Goal: Information Seeking & Learning: Compare options

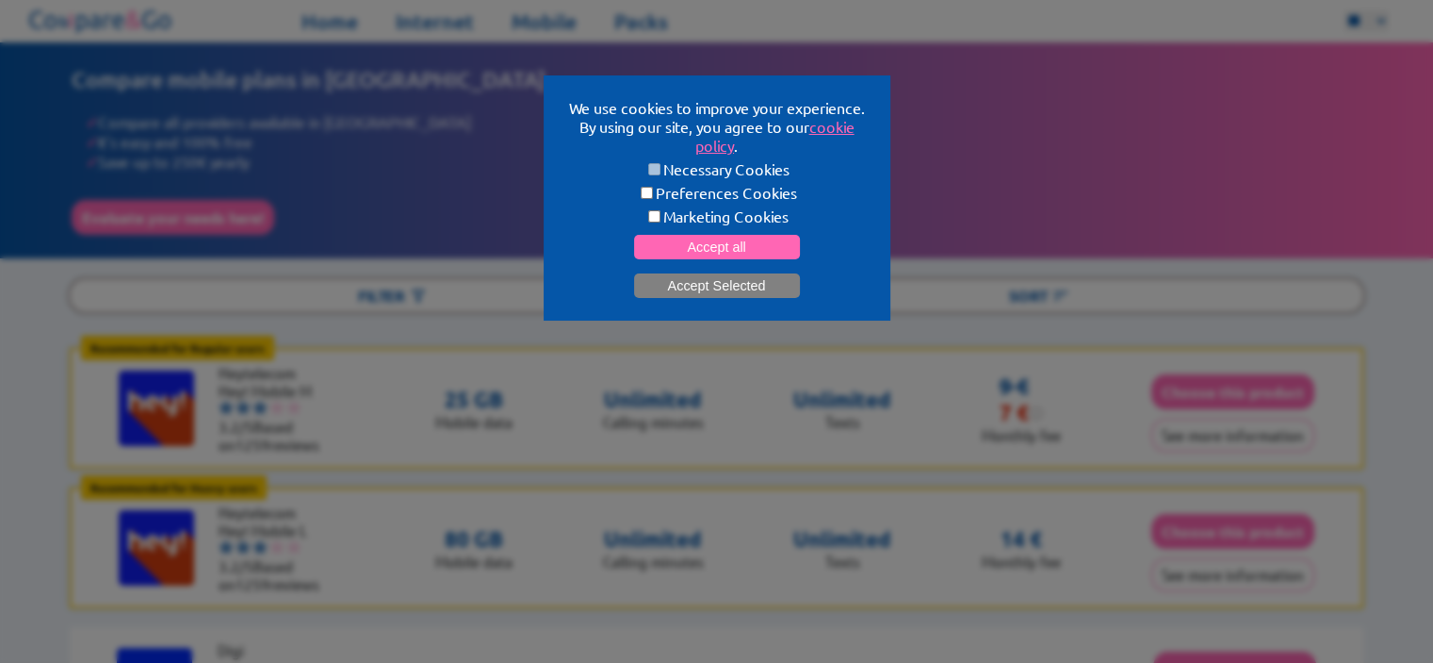
click at [652, 291] on button "Accept Selected" at bounding box center [717, 285] width 166 height 25
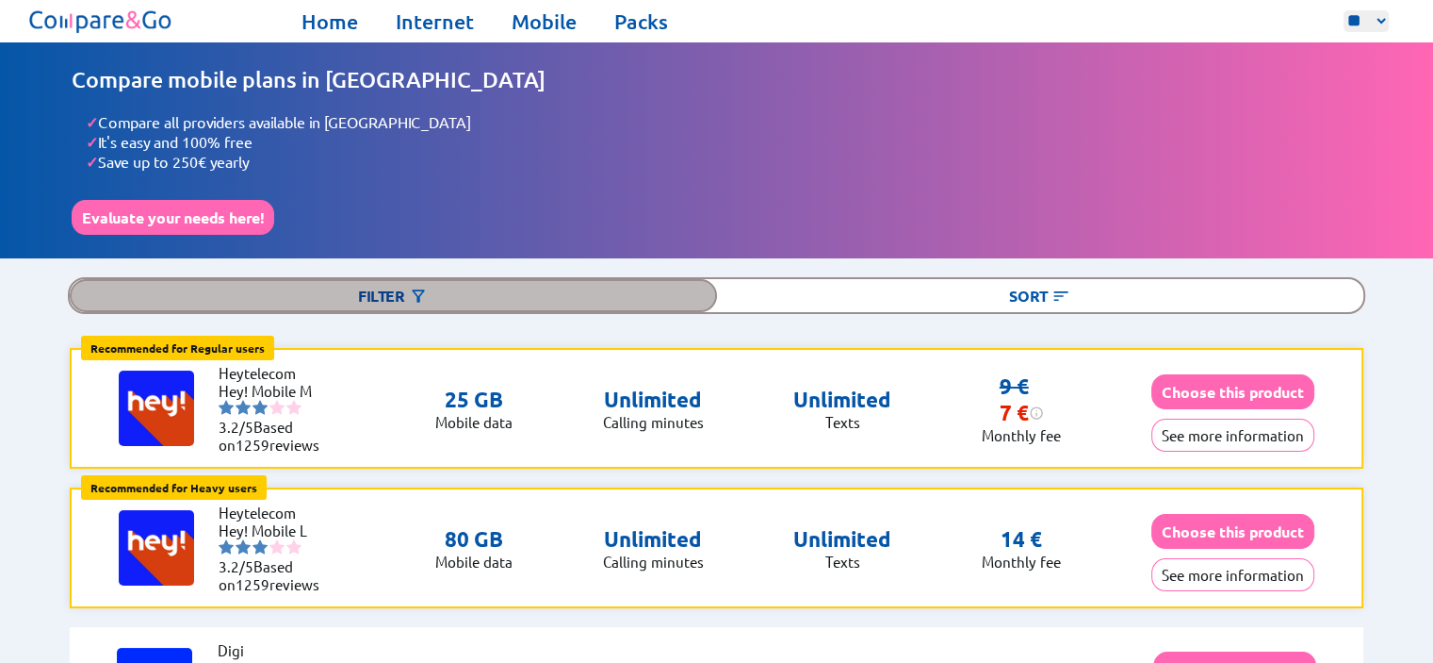
click at [519, 279] on div "Filter" at bounding box center [393, 295] width 646 height 33
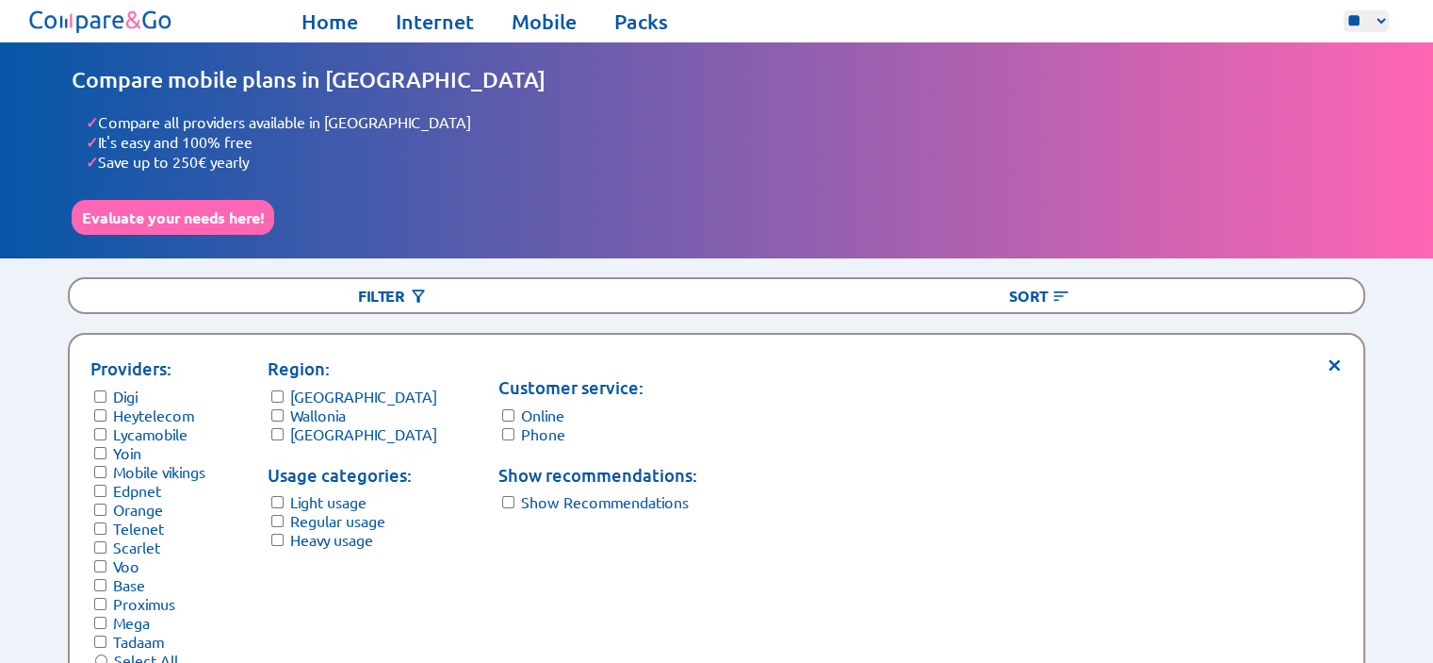
click at [284, 416] on form "Region: [GEOGRAPHIC_DATA] Wallonia [GEOGRAPHIC_DATA]" at bounding box center [353, 399] width 170 height 88
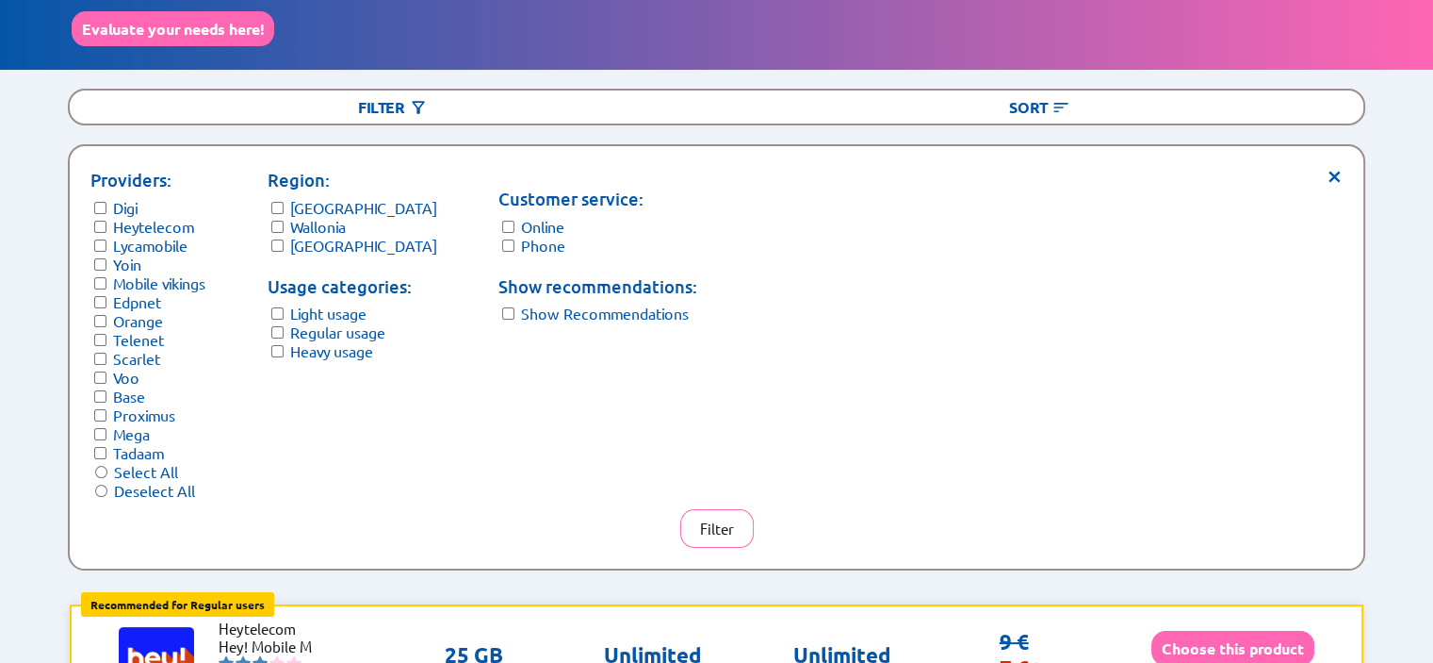
scroll to position [283, 0]
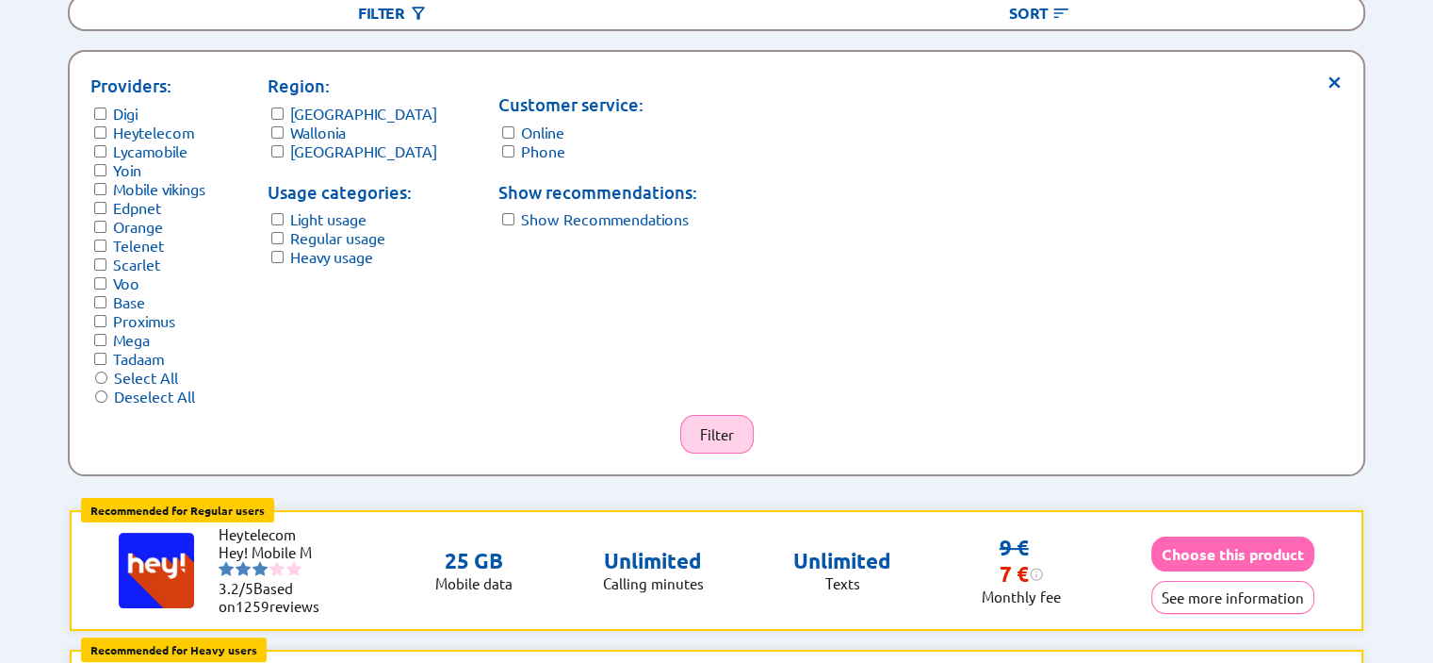
click at [709, 429] on button "Filter" at bounding box center [717, 434] width 74 height 39
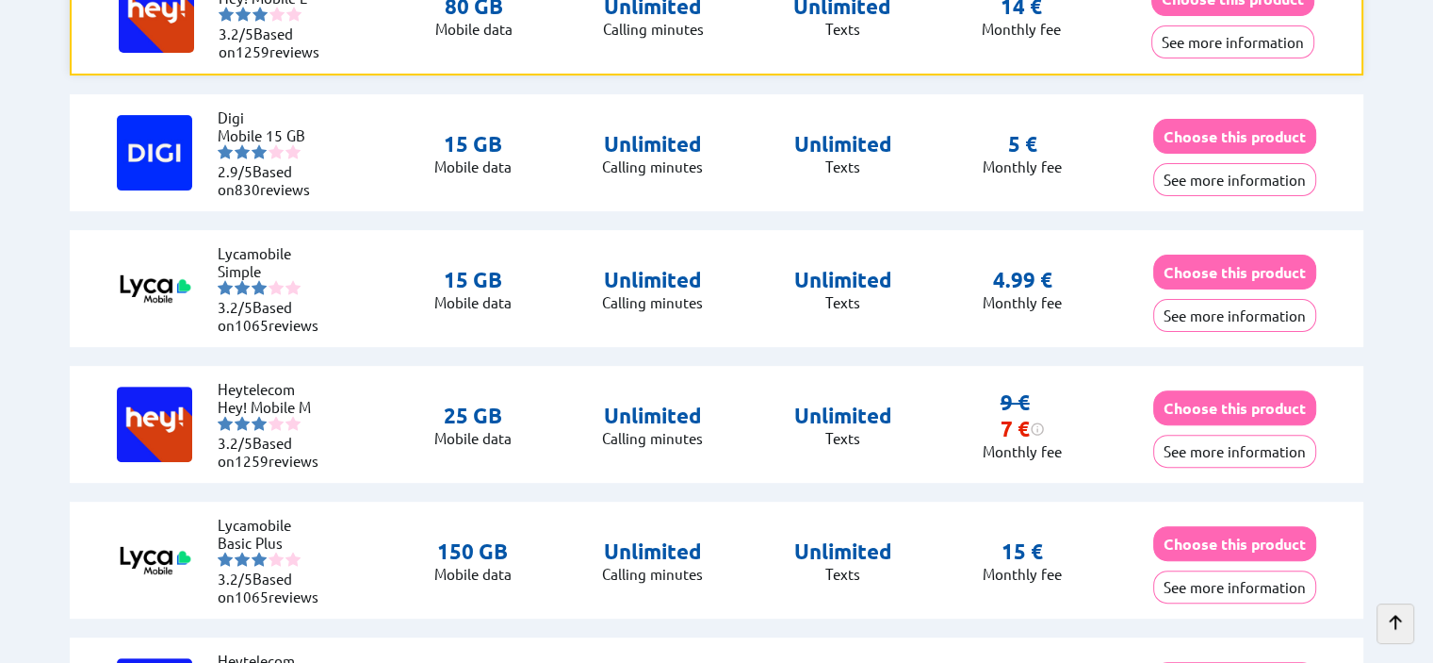
scroll to position [565, 0]
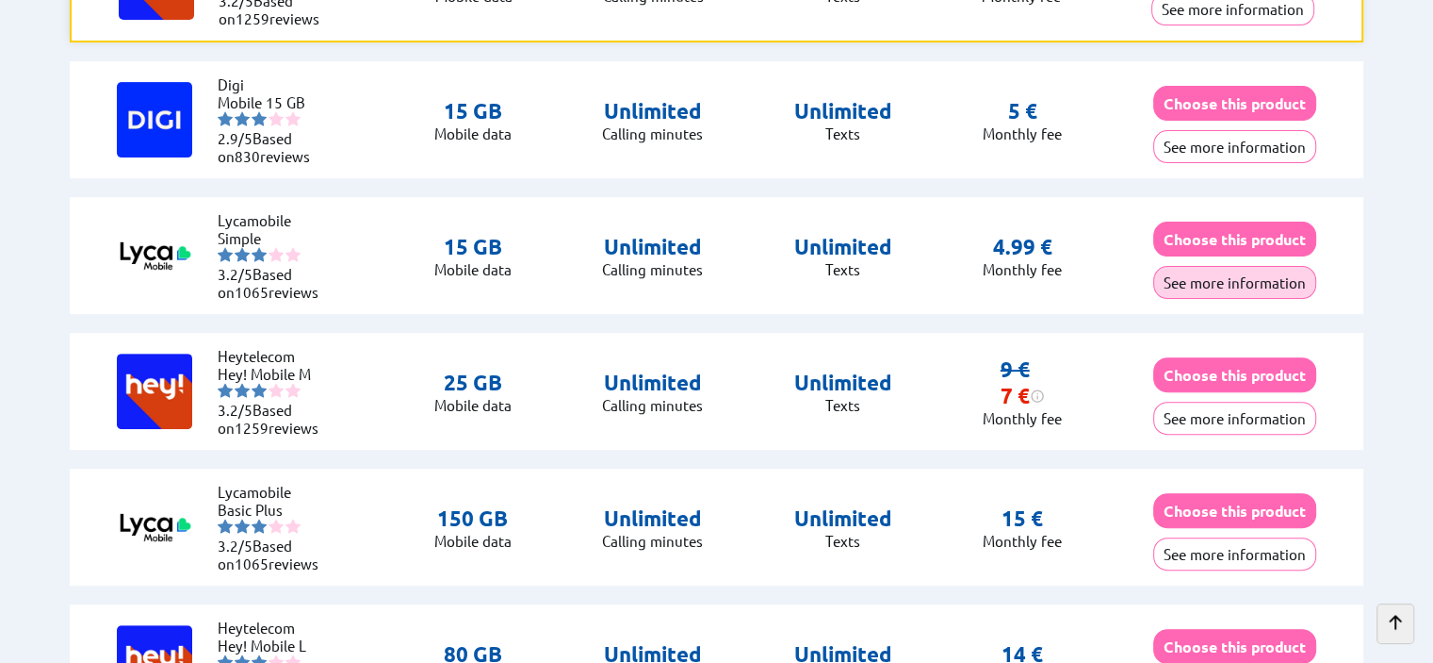
click at [1175, 272] on button "See more information" at bounding box center [1235, 282] width 163 height 33
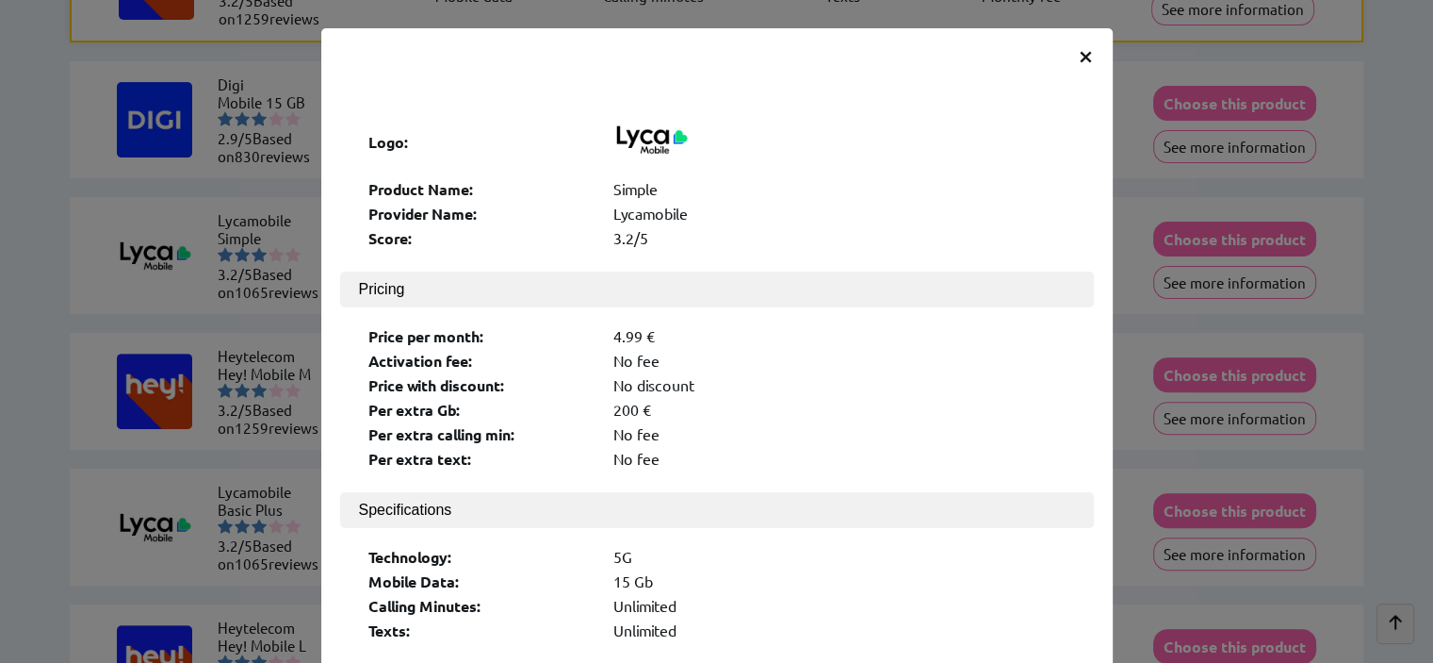
click at [1078, 56] on span "×" at bounding box center [1086, 55] width 16 height 34
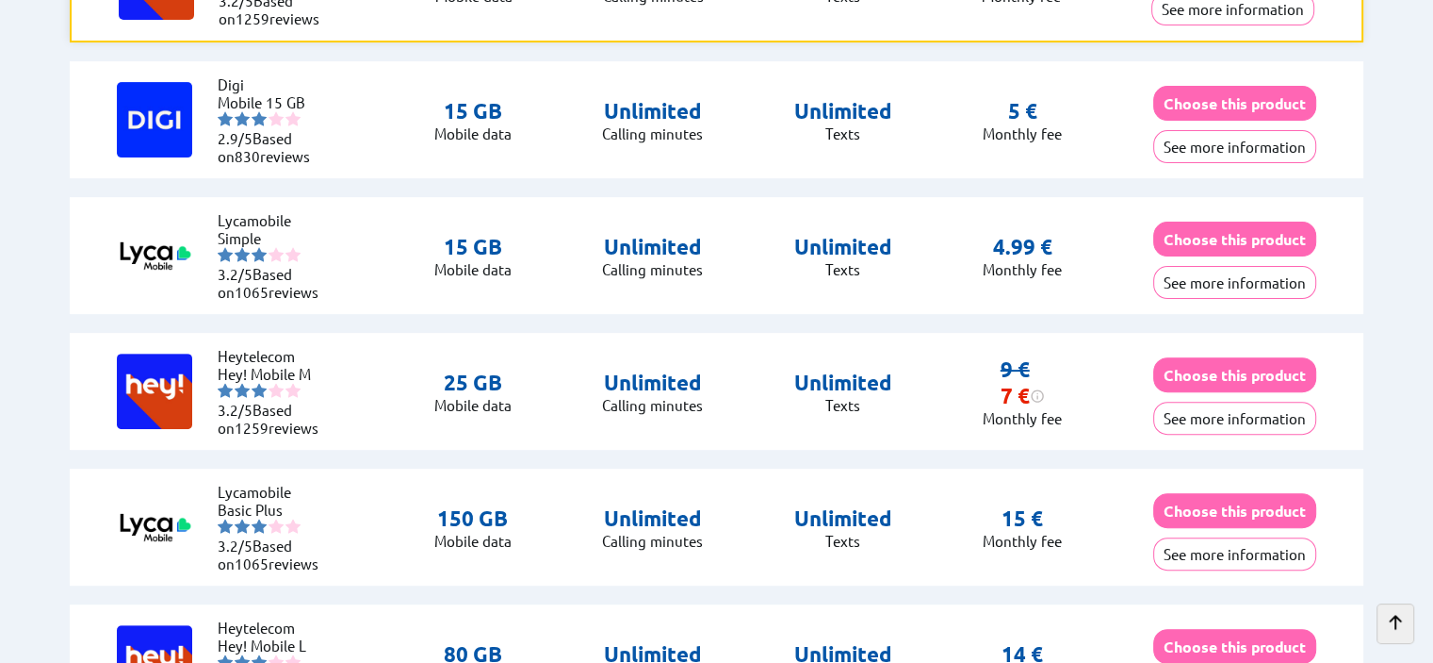
scroll to position [471, 0]
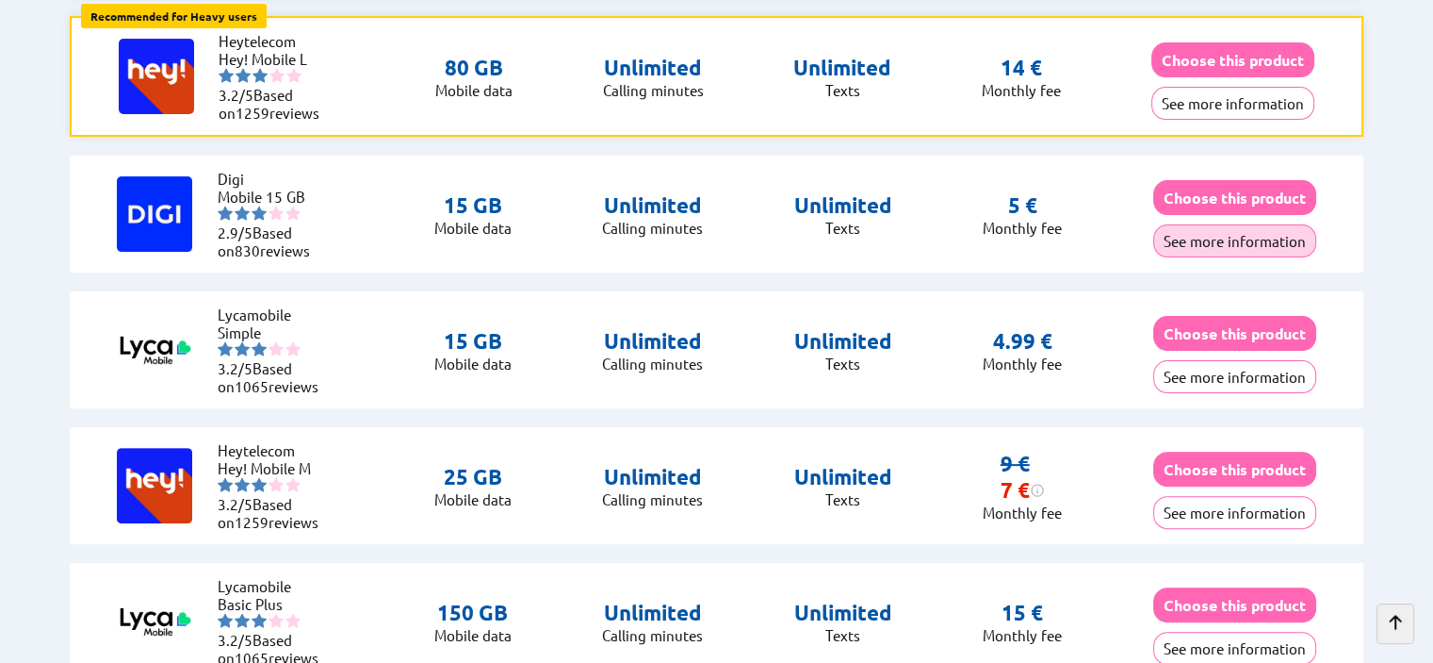
click at [1188, 234] on button "See more information" at bounding box center [1235, 240] width 163 height 33
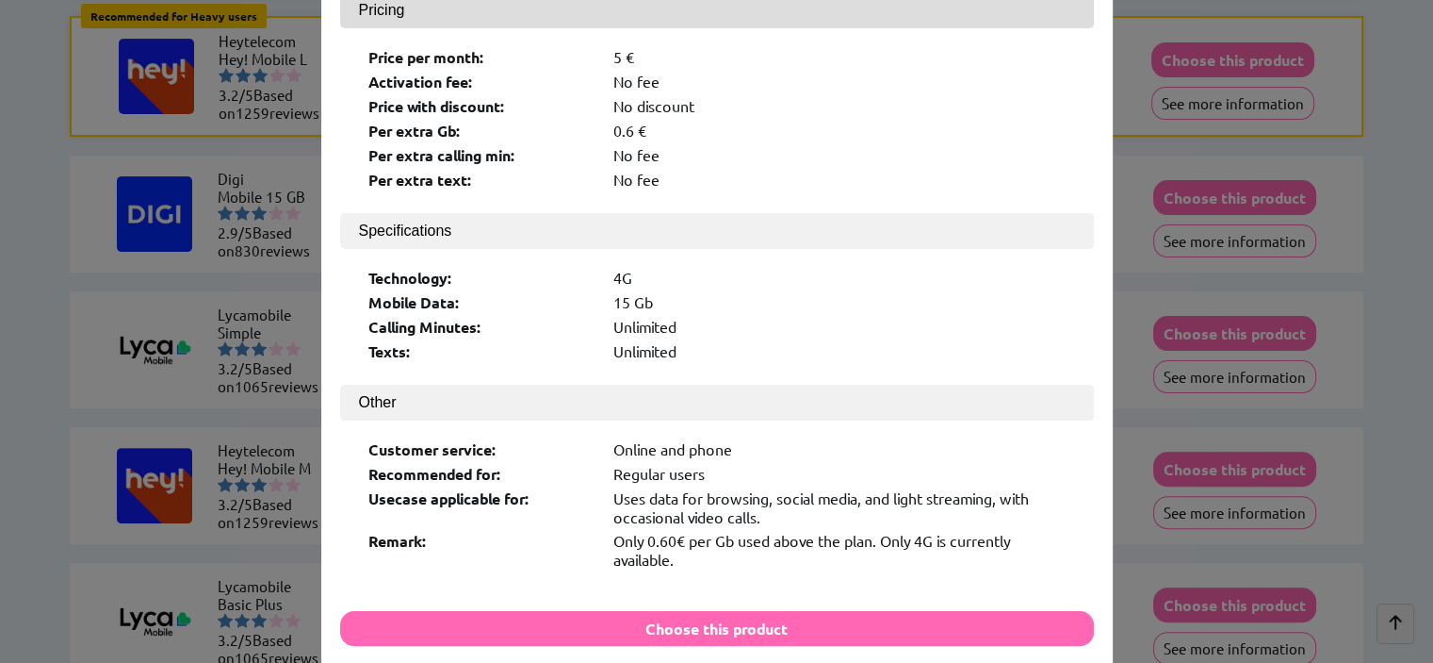
scroll to position [283, 0]
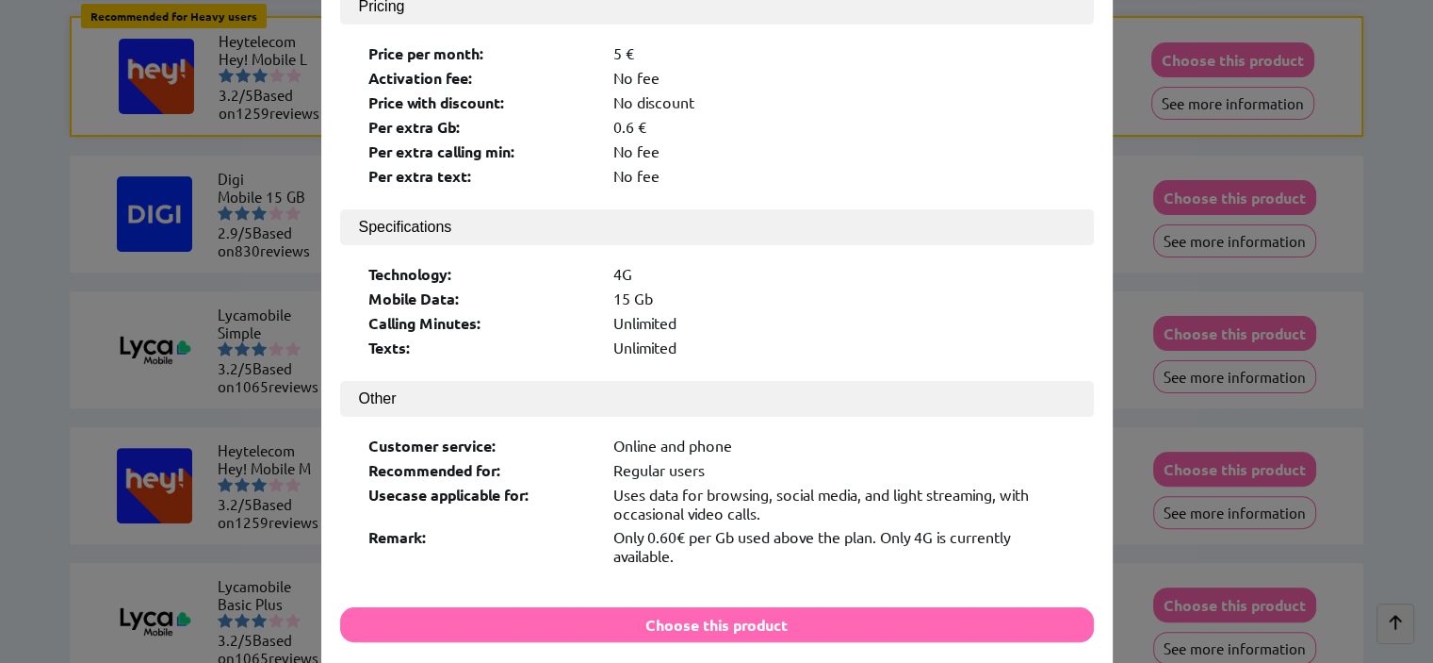
click at [1187, 172] on div "× Logo: Product Name: Mobile 15 GB Provider Name: [PERSON_NAME] Score: 2.9/5 Pr…" at bounding box center [716, 331] width 1433 height 663
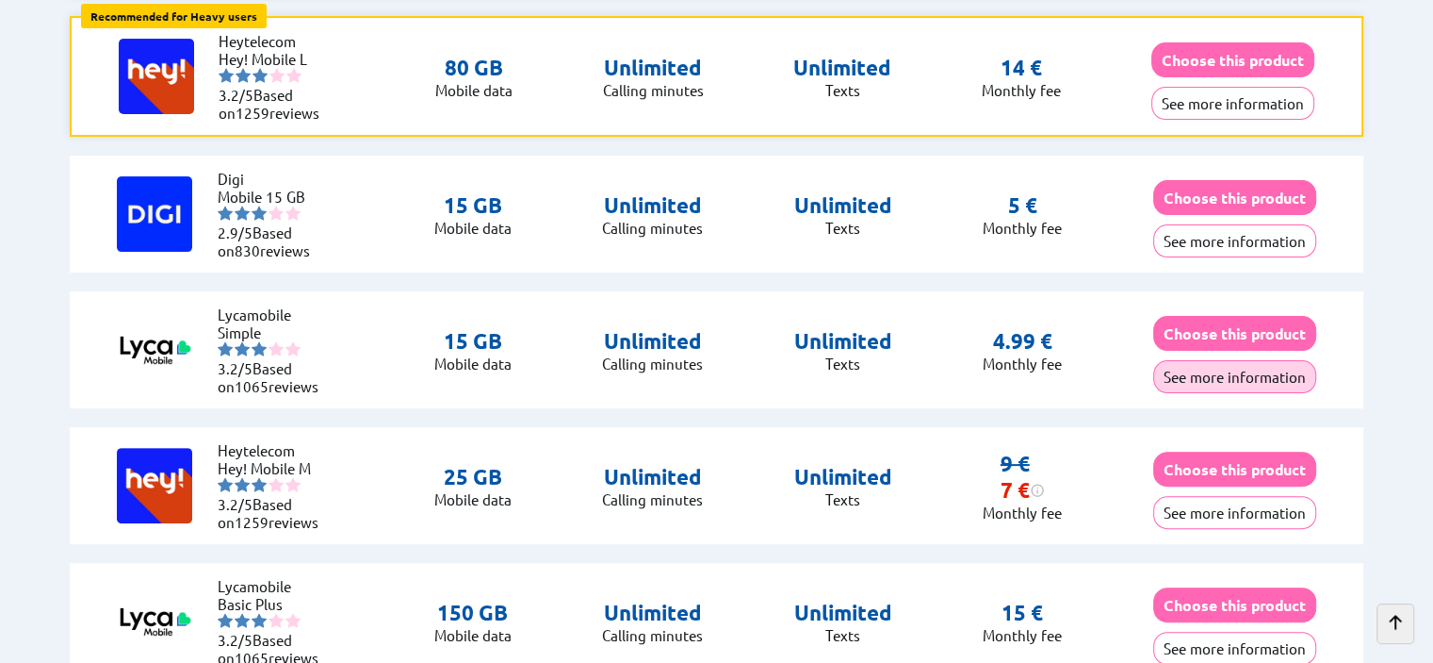
click at [1248, 362] on button "See more information" at bounding box center [1235, 376] width 163 height 33
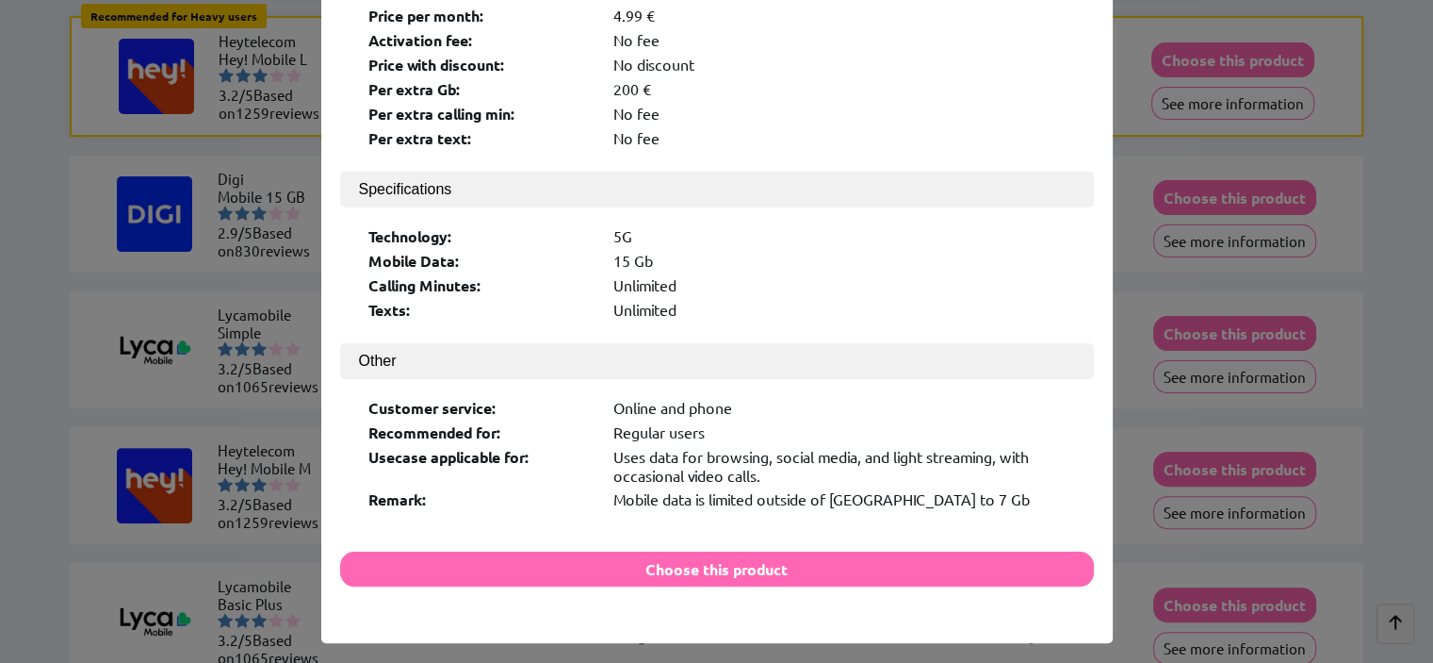
scroll to position [341, 0]
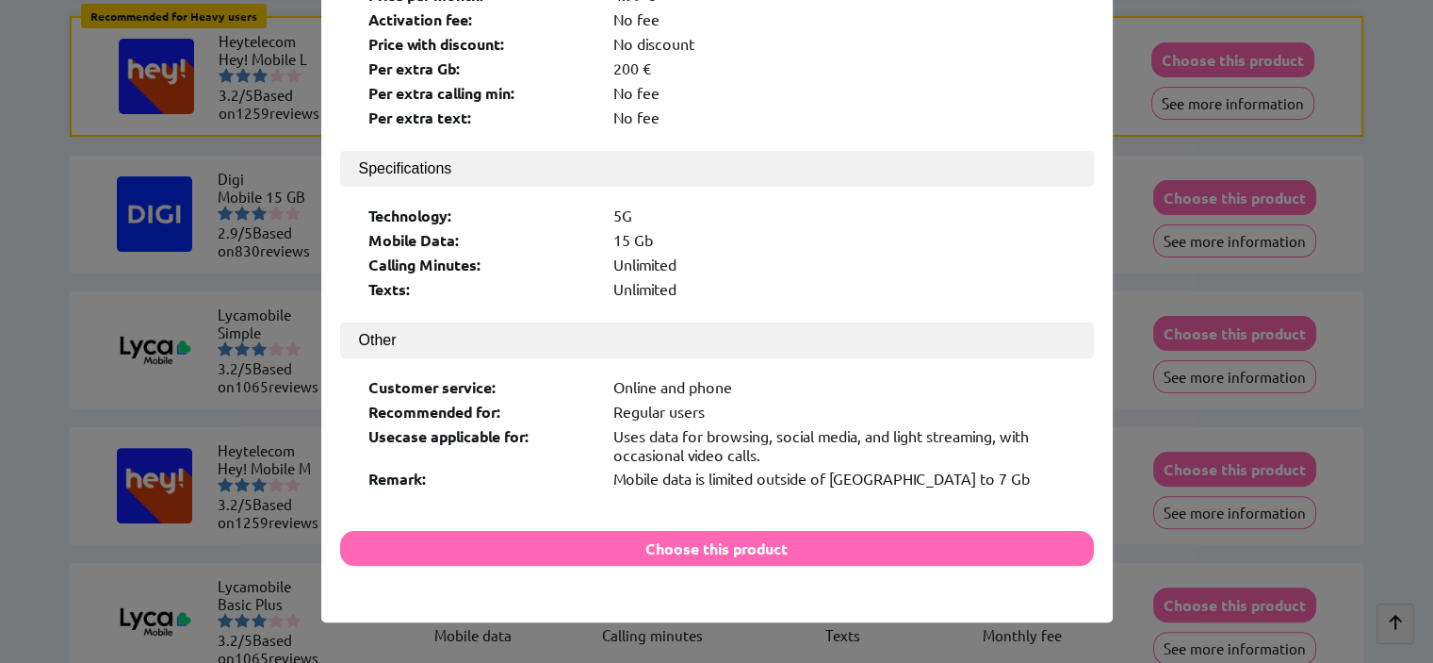
click at [1135, 402] on div "× Logo: Product Name: Simple Provider Name: Lycamobile Score: 3.2/5 Pricing Pri…" at bounding box center [716, 331] width 1433 height 663
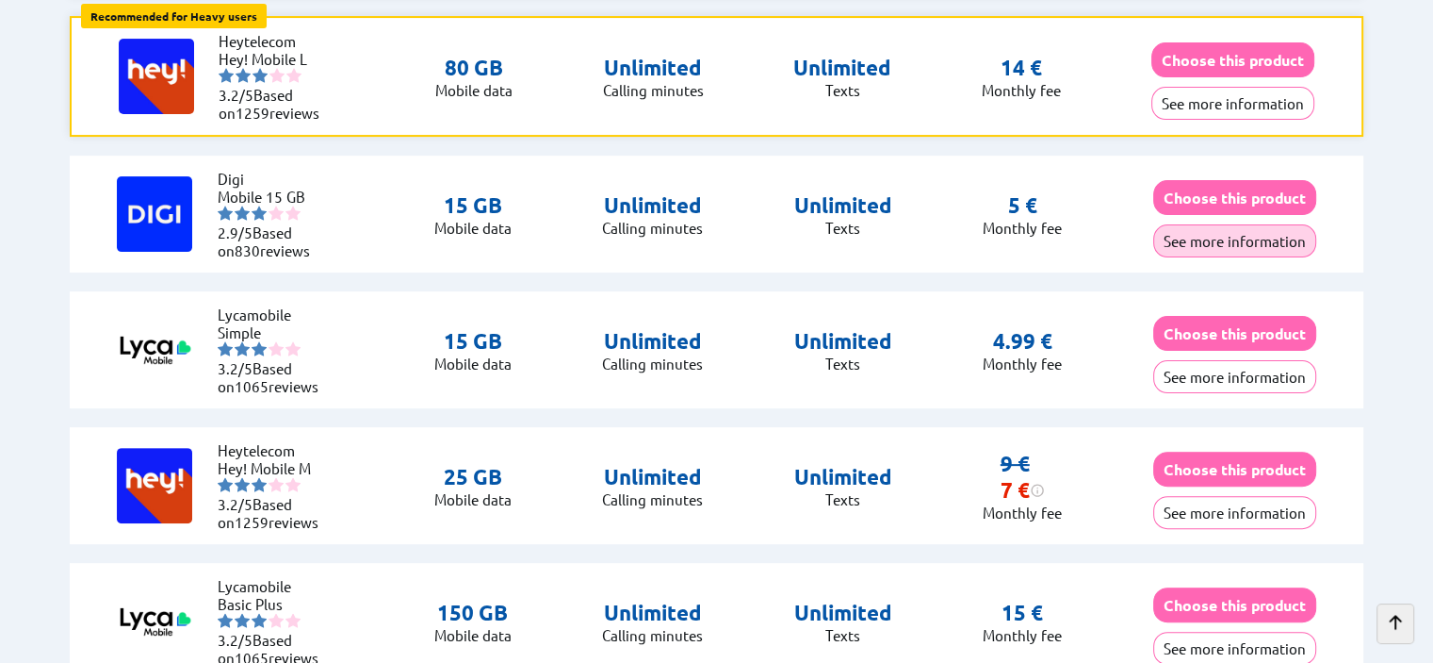
click at [1255, 226] on button "See more information" at bounding box center [1235, 240] width 163 height 33
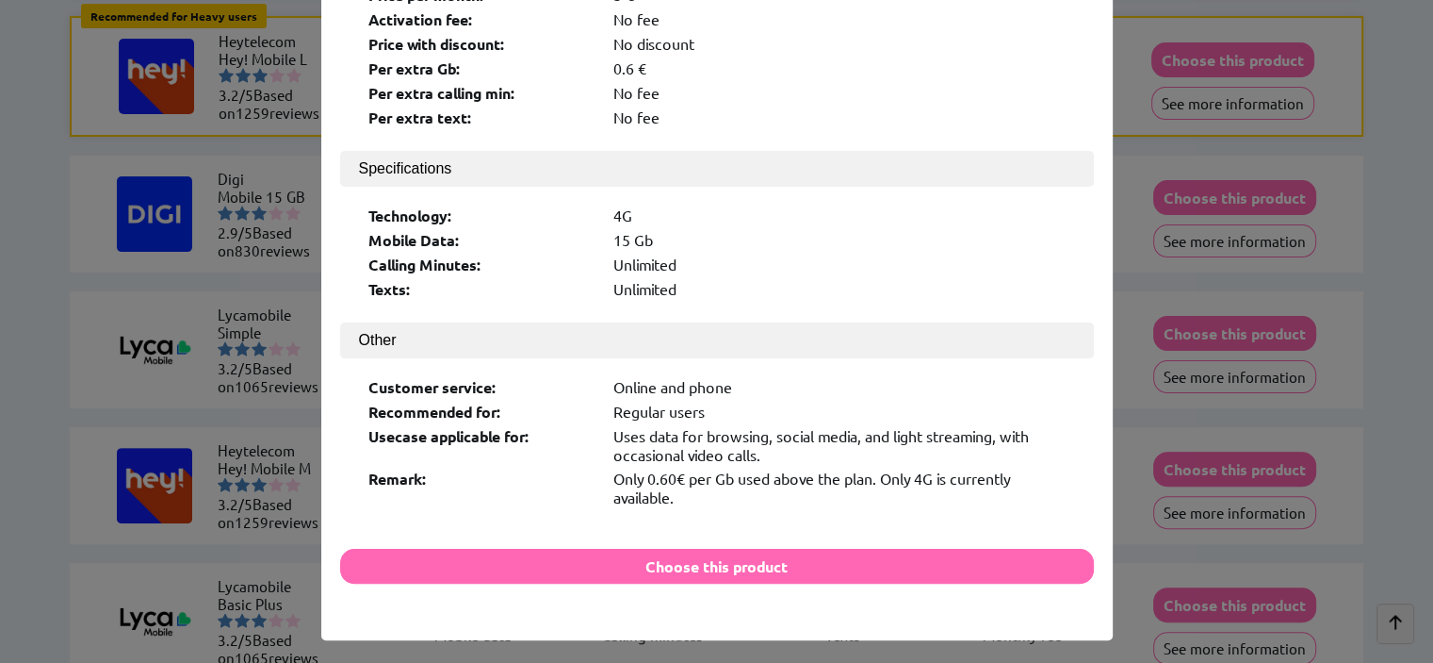
click at [1152, 236] on div "× Logo: Product Name: Mobile 15 GB Provider Name: [PERSON_NAME] Score: 2.9/5 Pr…" at bounding box center [716, 331] width 1433 height 663
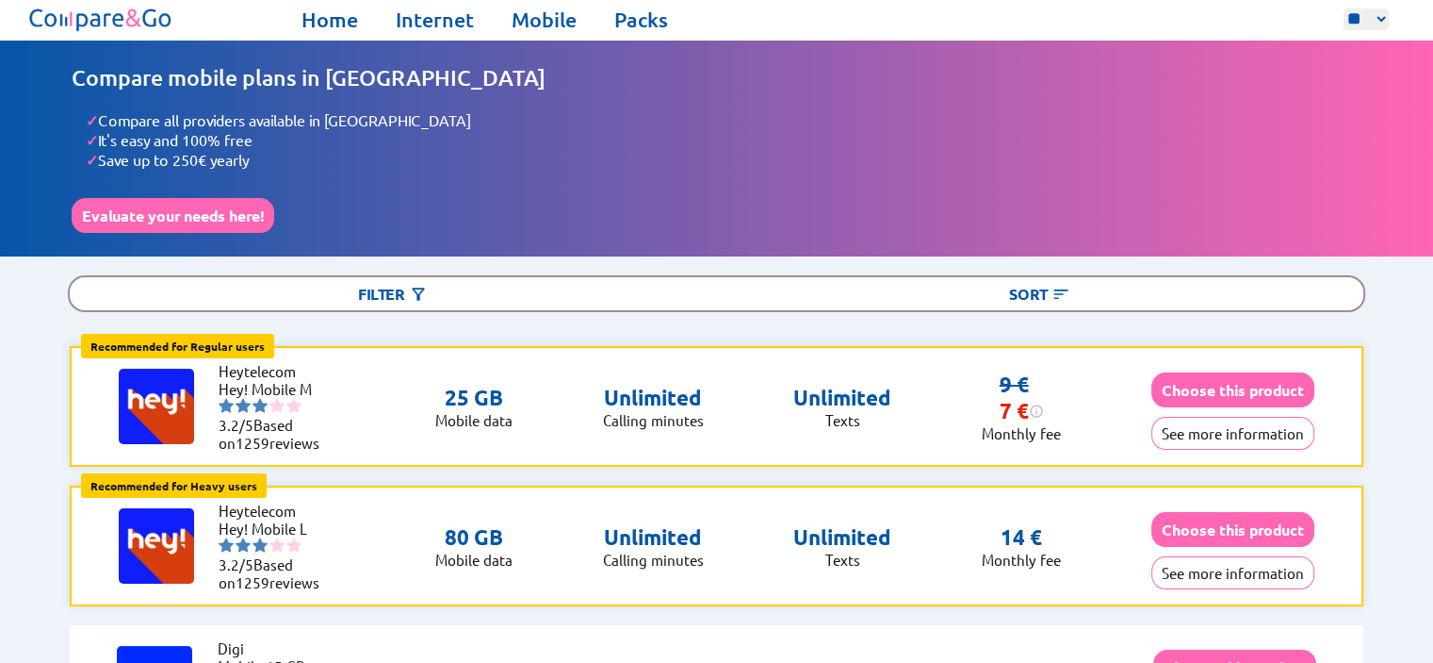
scroll to position [0, 0]
